Goal: Check status

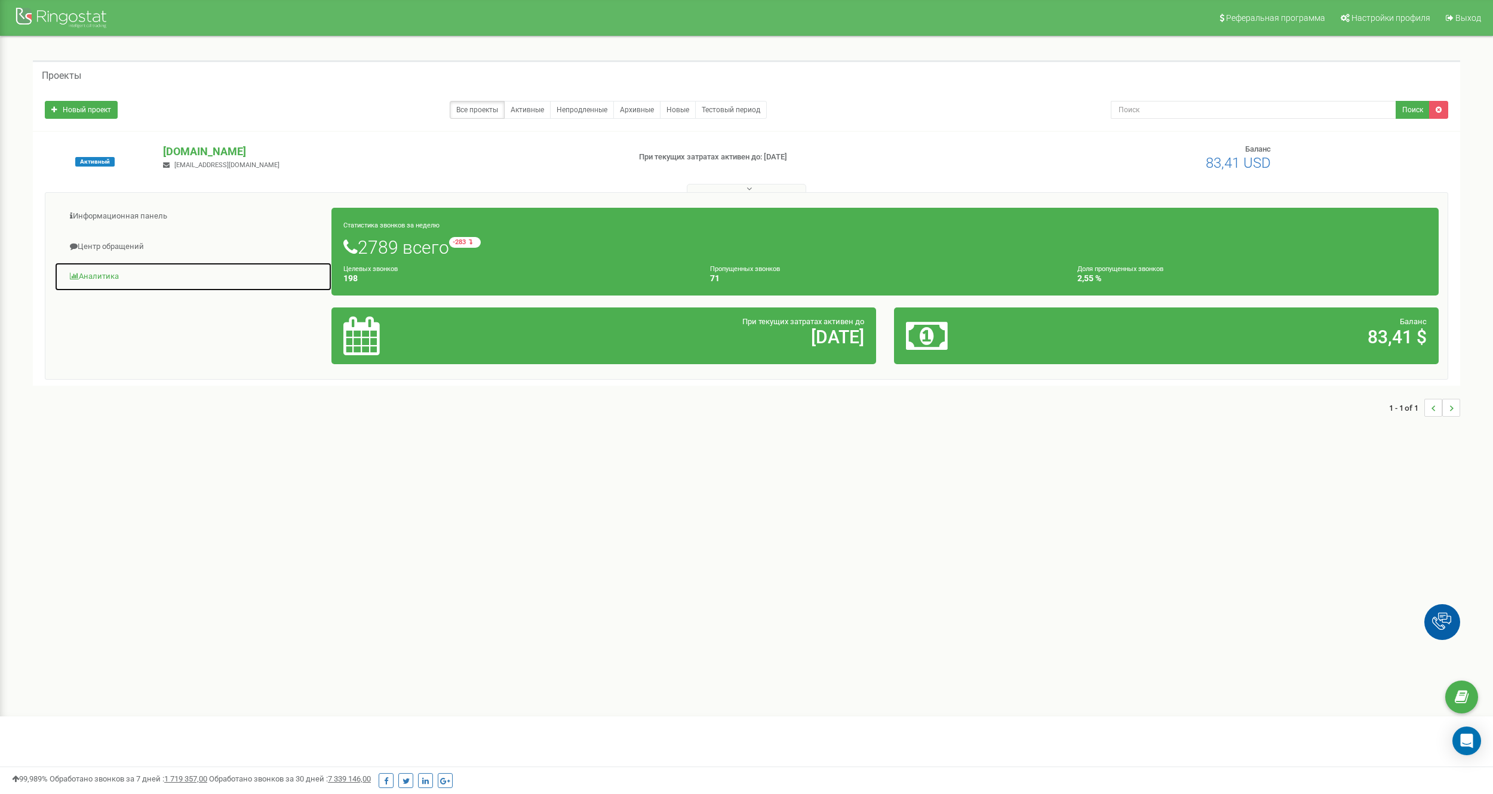
click at [131, 268] on link "Аналитика" at bounding box center [193, 276] width 278 height 29
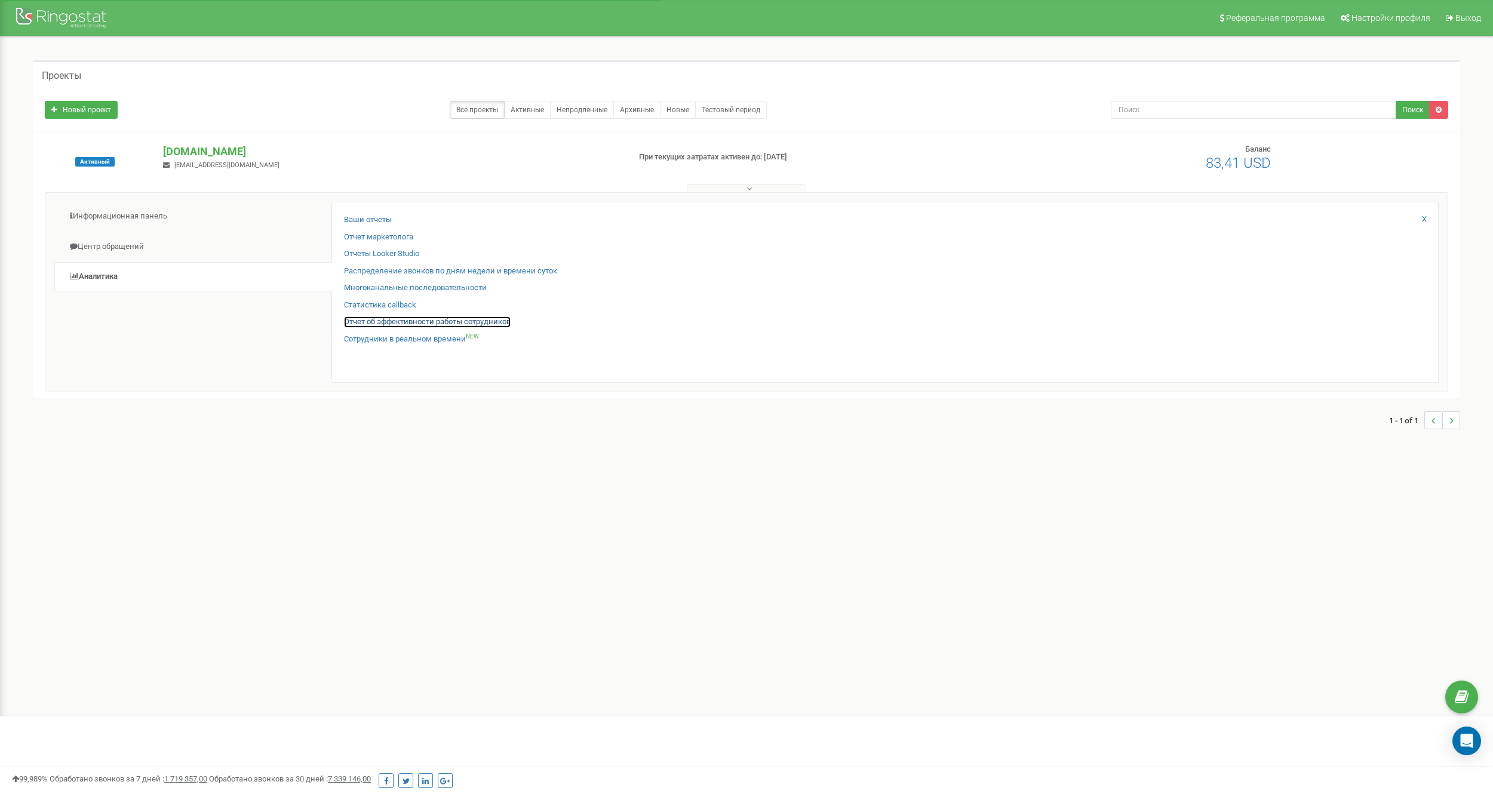
click at [362, 317] on link "Отчет об эффективности работы сотрудников" at bounding box center [427, 322] width 167 height 11
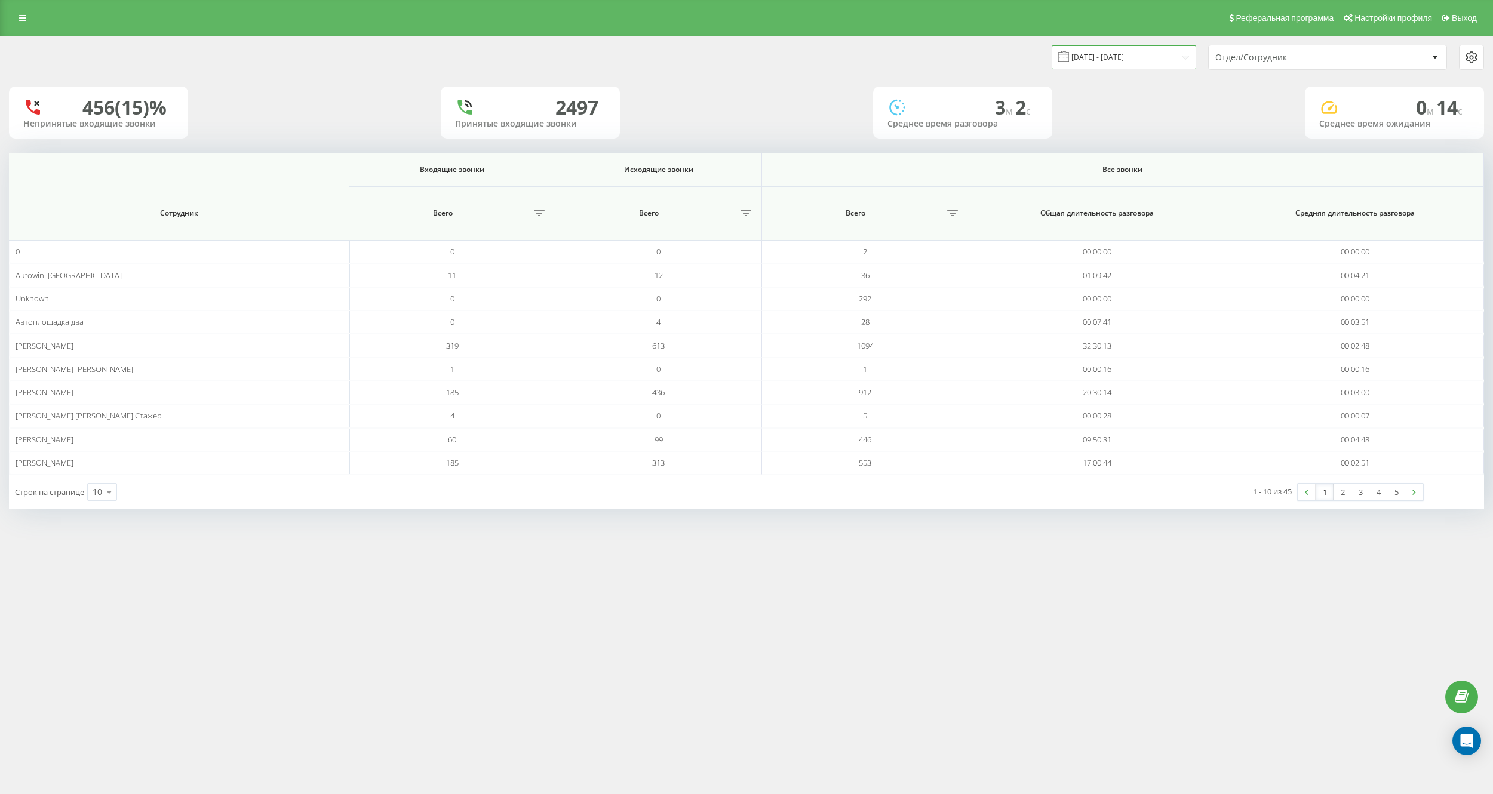
click at [1170, 59] on input "[DATE] - [DATE]" at bounding box center [1124, 56] width 145 height 23
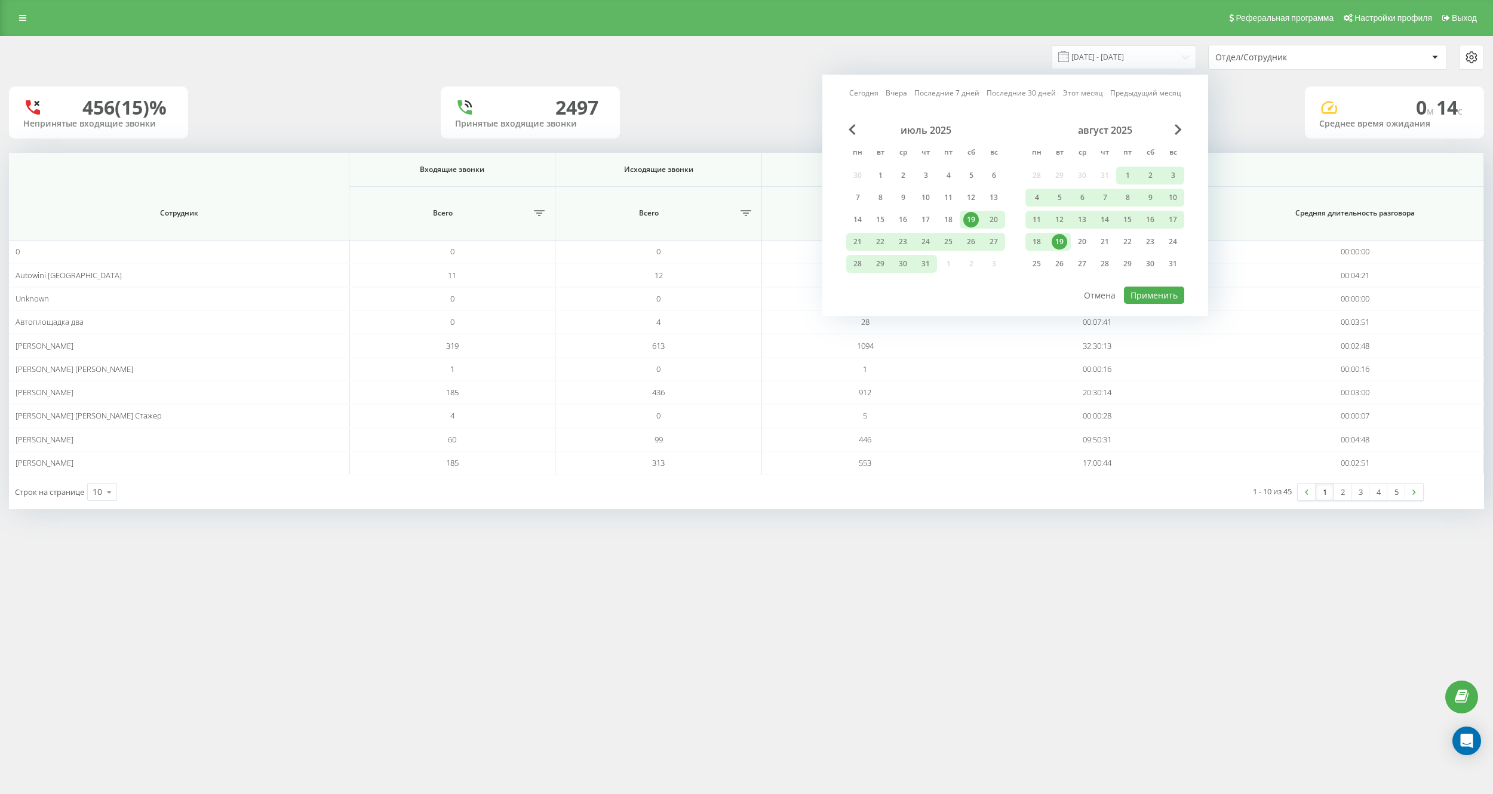
click at [1056, 241] on div "19" at bounding box center [1060, 242] width 16 height 16
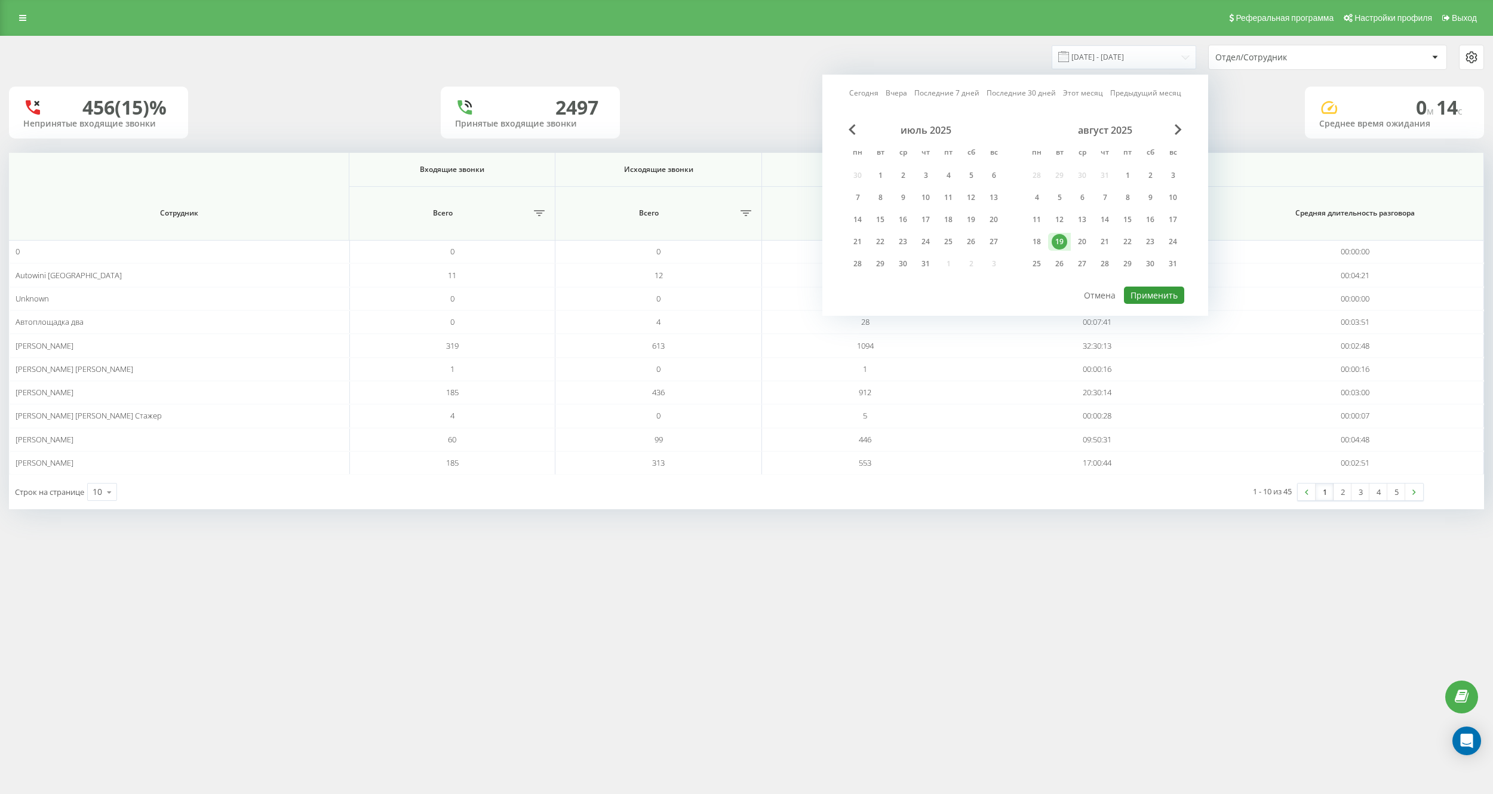
click at [1163, 292] on button "Применить" at bounding box center [1154, 295] width 60 height 17
type input "[DATE] - [DATE]"
